Goal: Transaction & Acquisition: Purchase product/service

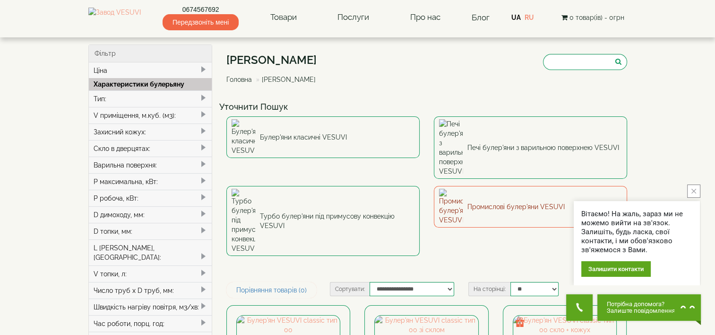
click at [512, 186] on link "Промислові булер'яни VESUVI" at bounding box center [530, 207] width 193 height 42
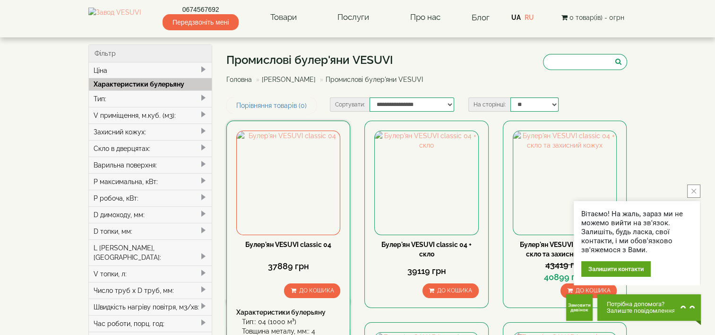
click at [312, 241] on link "Булер'ян VESUVI classic 04" at bounding box center [288, 245] width 86 height 8
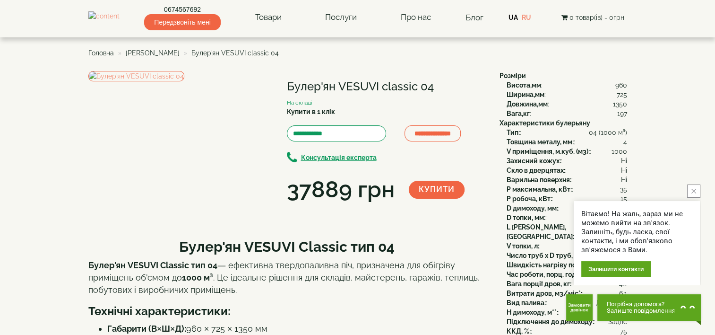
click at [518, 17] on link "UA" at bounding box center [512, 18] width 9 height 8
